Goal: Information Seeking & Learning: Learn about a topic

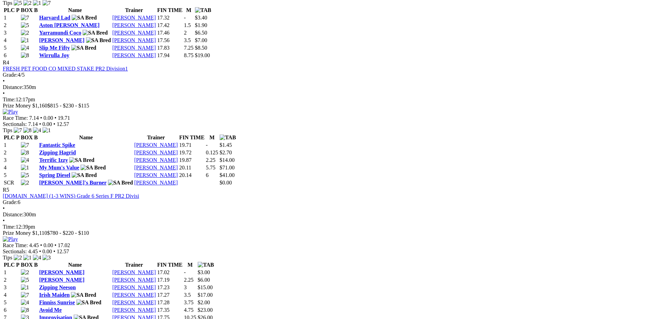
scroll to position [480, 0]
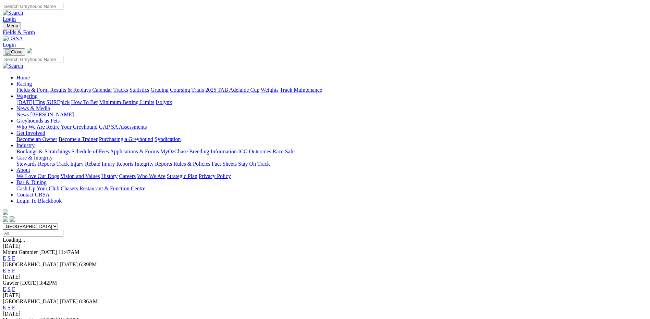
click at [15, 256] on link "F" at bounding box center [13, 259] width 3 height 6
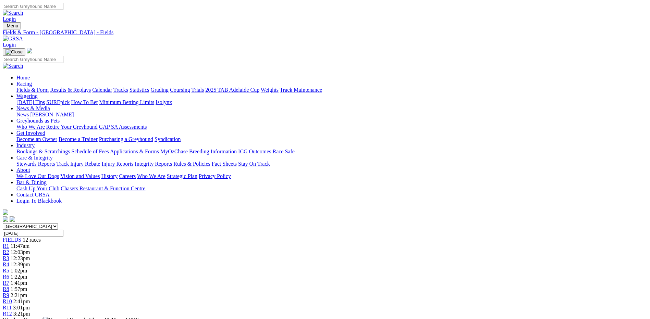
click at [149, 87] on link "Statistics" at bounding box center [140, 90] width 20 height 6
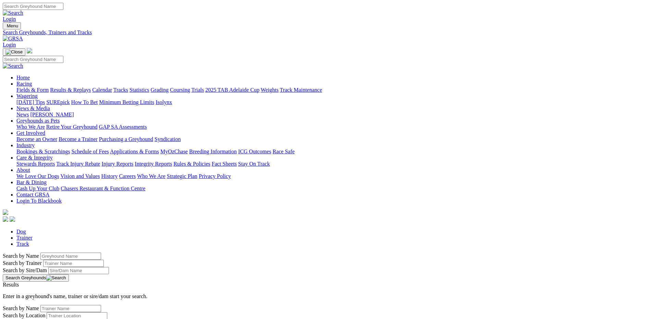
click at [101, 253] on input "Search by Greyhound name" at bounding box center [70, 256] width 61 height 7
type input "Huntsman"
click at [69, 275] on button "Search Greyhounds" at bounding box center [36, 279] width 66 height 8
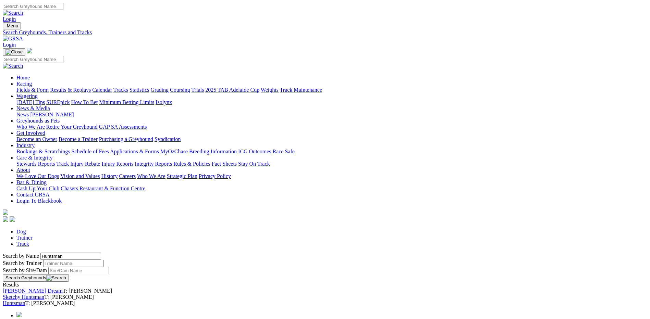
click at [25, 301] on link "Huntsman" at bounding box center [14, 304] width 23 height 6
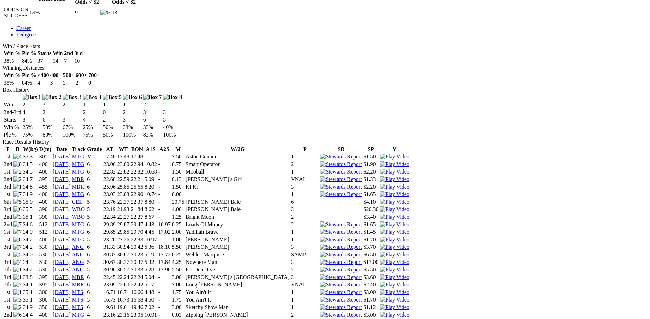
scroll to position [377, 0]
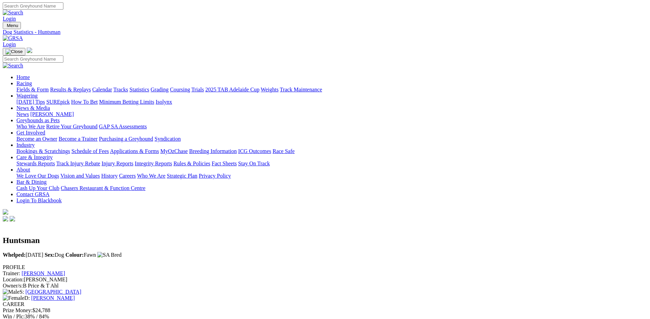
scroll to position [0, 0]
click at [149, 87] on link "Statistics" at bounding box center [140, 90] width 20 height 6
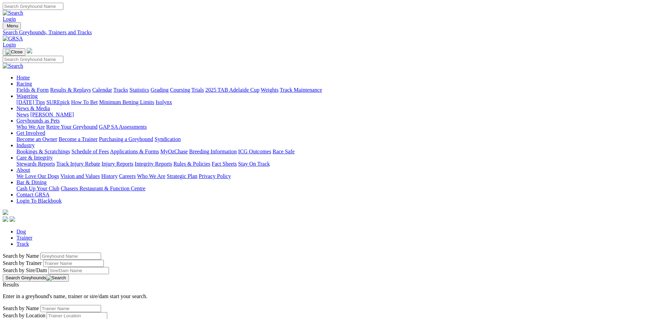
click at [101, 253] on input "Search by Greyhound name" at bounding box center [70, 256] width 61 height 7
type input "Pepperjack"
click at [69, 275] on button "Search Greyhounds" at bounding box center [36, 279] width 66 height 8
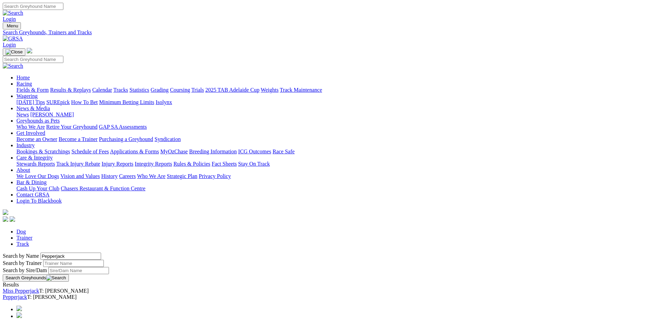
click at [27, 294] on link "Pepperjack" at bounding box center [15, 297] width 24 height 6
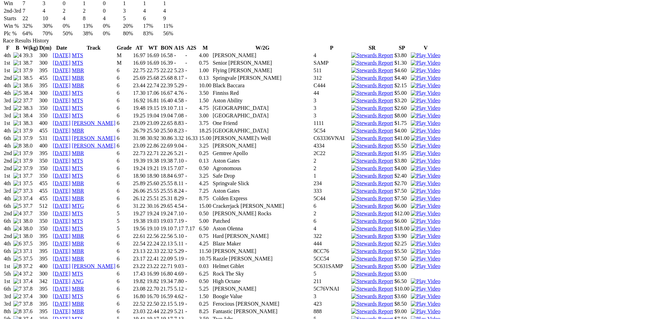
scroll to position [480, 0]
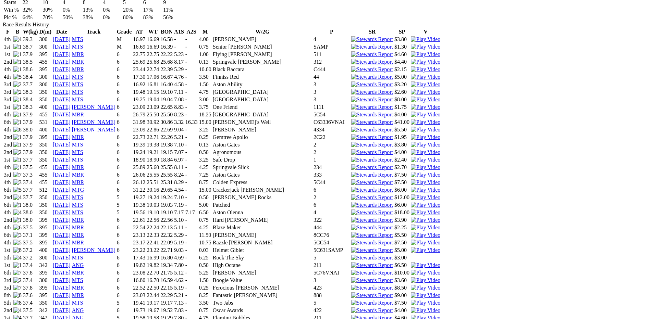
click at [425, 247] on img at bounding box center [425, 250] width 29 height 6
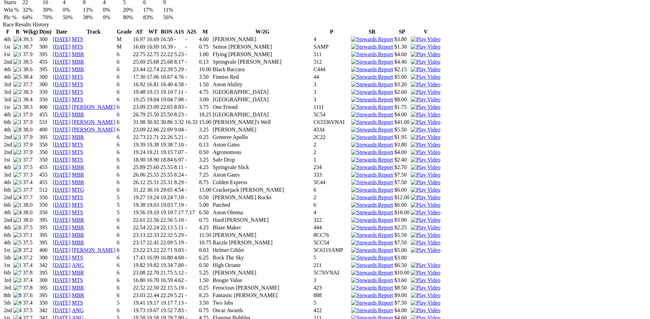
click at [424, 263] on img at bounding box center [425, 266] width 29 height 6
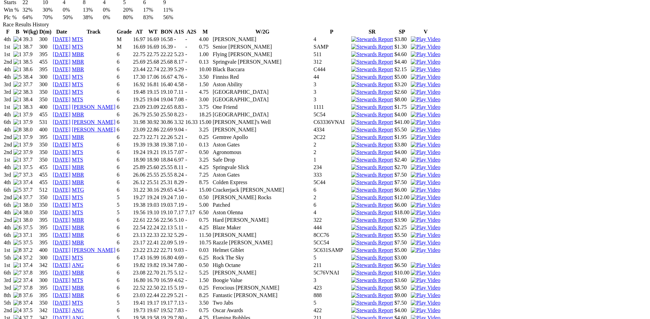
click at [427, 263] on img at bounding box center [425, 266] width 29 height 6
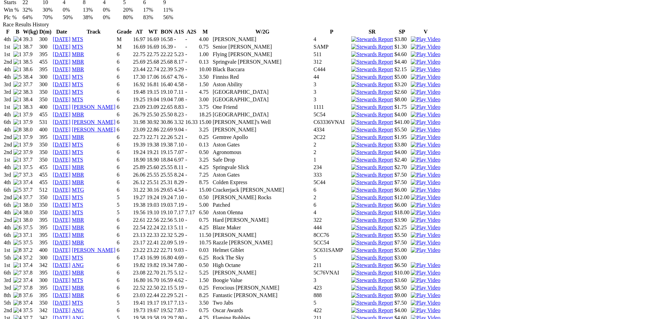
click at [428, 315] on img at bounding box center [425, 318] width 29 height 6
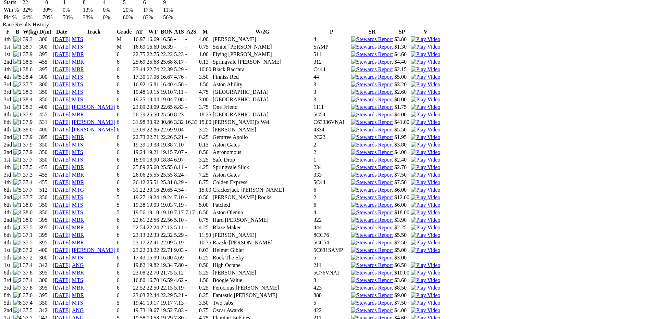
drag, startPoint x: 401, startPoint y: 22, endPoint x: 378, endPoint y: 31, distance: 24.5
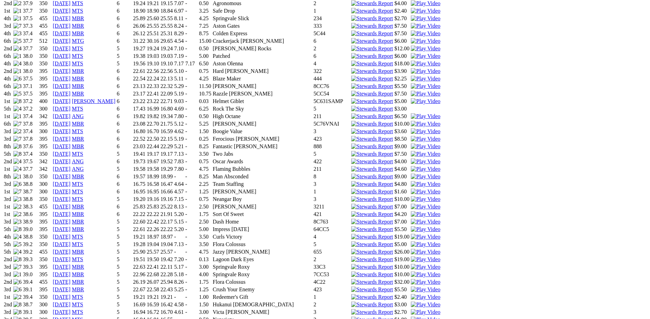
scroll to position [617, 0]
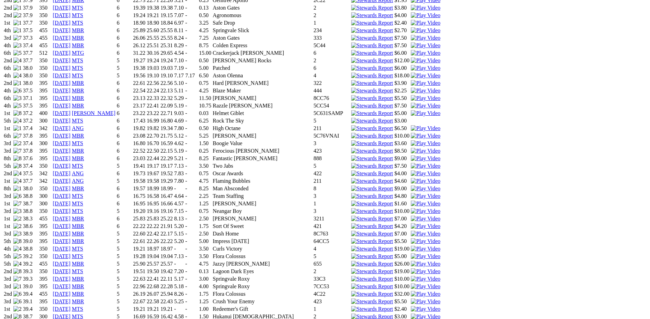
click at [427, 216] on img at bounding box center [425, 219] width 29 height 6
click at [426, 216] on img at bounding box center [425, 219] width 29 height 6
click at [427, 216] on img at bounding box center [425, 219] width 29 height 6
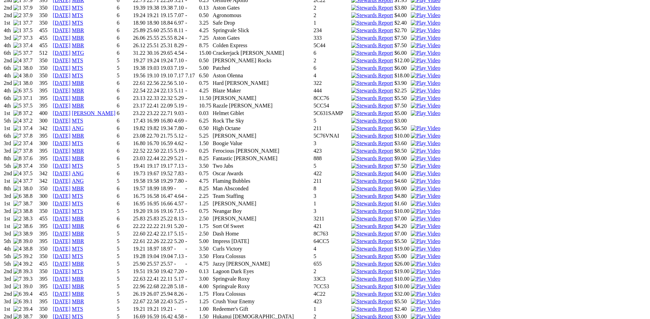
click at [427, 216] on img at bounding box center [425, 219] width 29 height 6
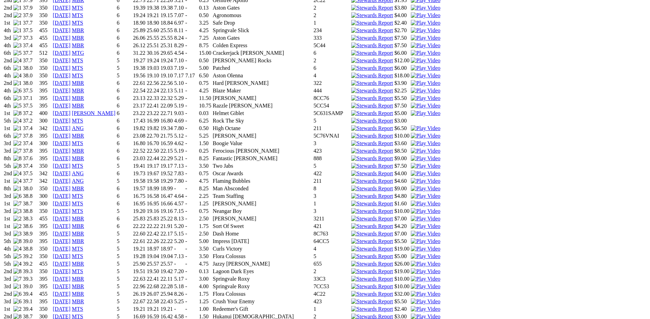
click at [427, 223] on img at bounding box center [425, 226] width 29 height 6
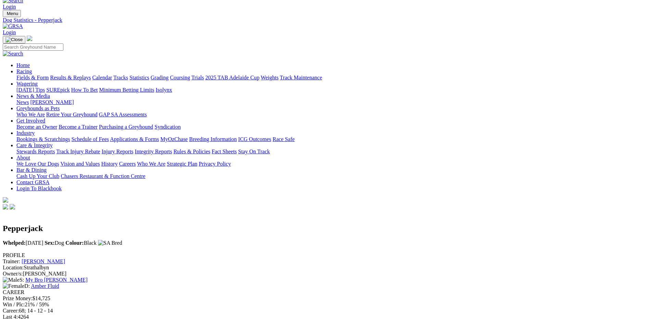
scroll to position [0, 0]
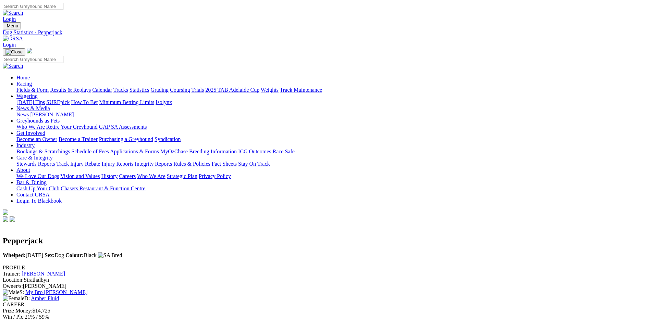
click at [149, 87] on link "Statistics" at bounding box center [140, 90] width 20 height 6
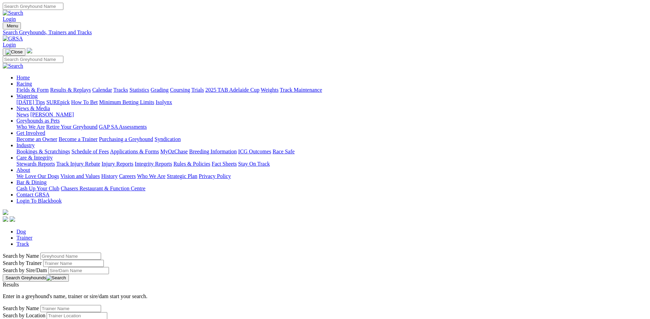
click at [101, 253] on input "Search by Greyhound name" at bounding box center [70, 256] width 61 height 7
type input "Second Base"
click at [69, 275] on button "Search Greyhounds" at bounding box center [36, 279] width 66 height 8
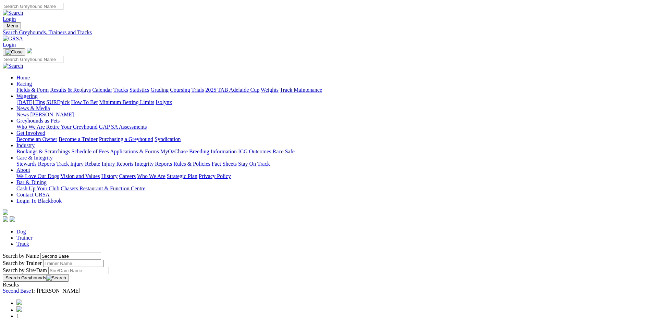
click at [31, 288] on link "Second Base" at bounding box center [17, 291] width 28 height 6
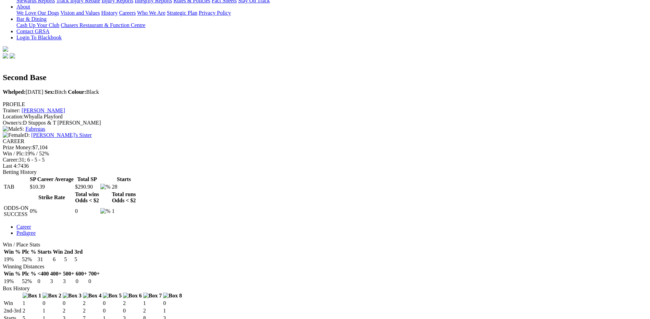
scroll to position [171, 0]
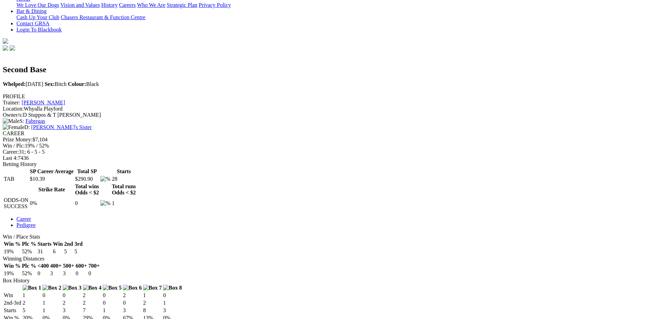
drag, startPoint x: 403, startPoint y: 16, endPoint x: 400, endPoint y: 19, distance: 3.9
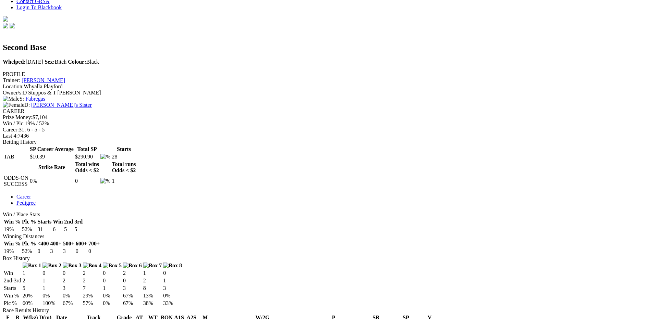
scroll to position [206, 0]
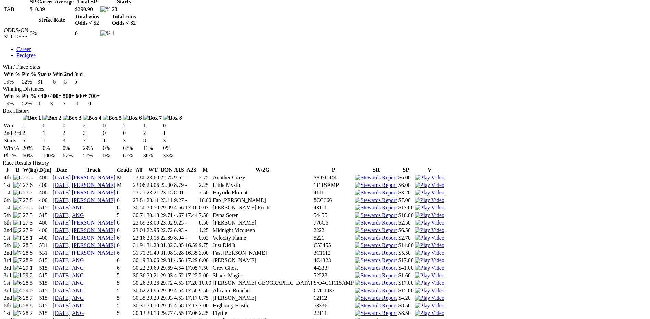
scroll to position [343, 0]
